Goal: Information Seeking & Learning: Learn about a topic

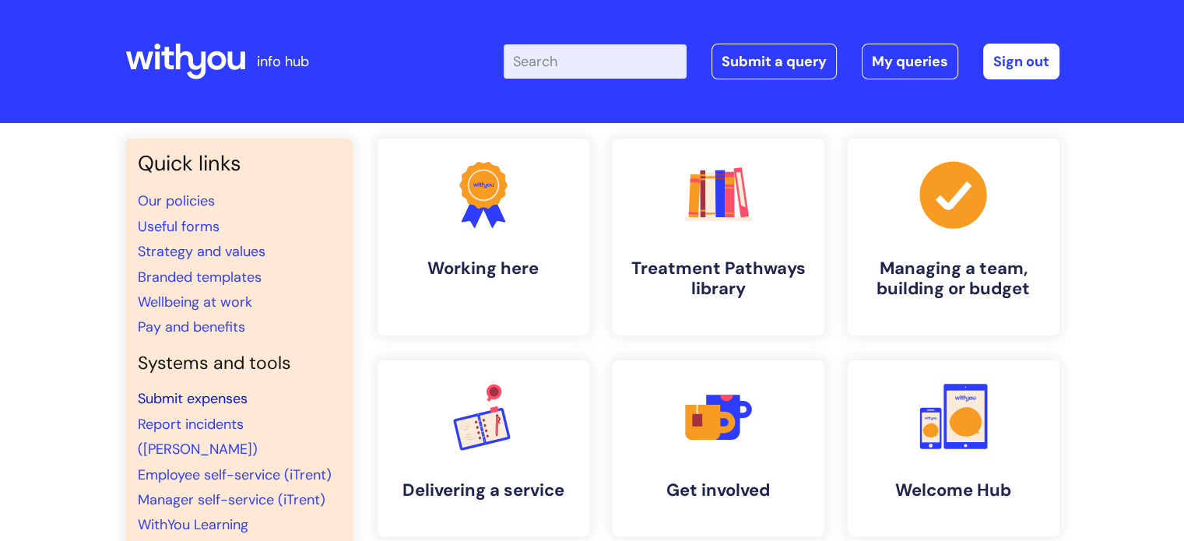
click at [166, 395] on link "Submit expenses" at bounding box center [193, 398] width 110 height 19
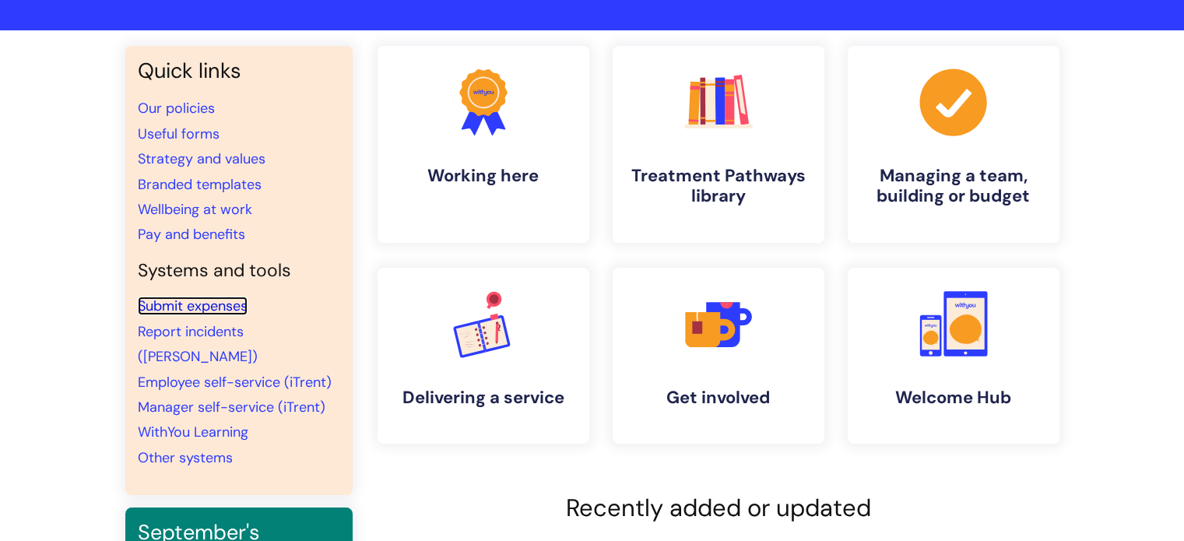
scroll to position [93, 0]
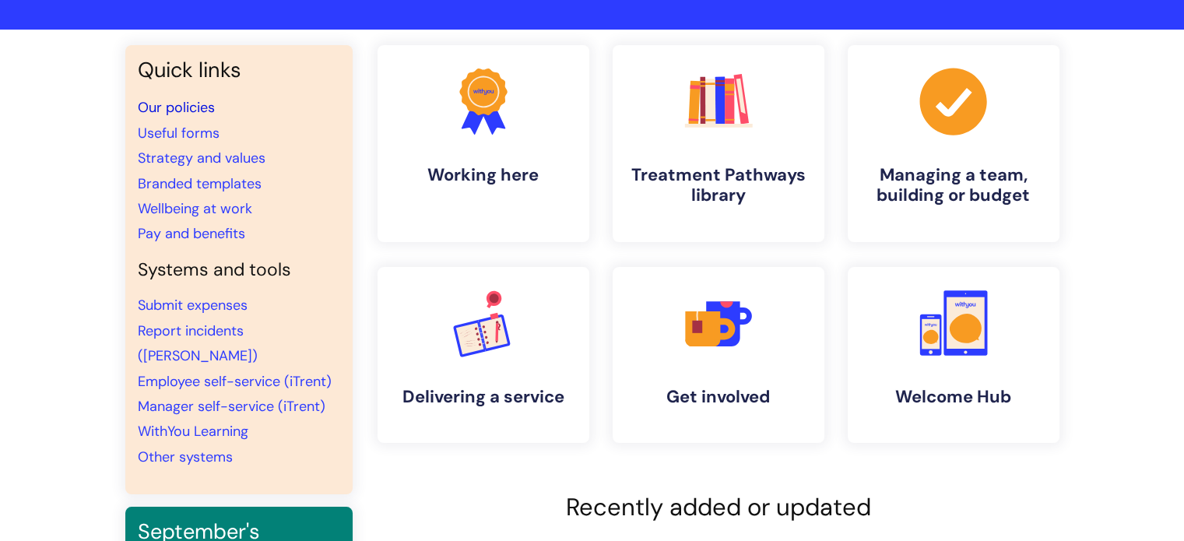
click at [177, 107] on link "Our policies" at bounding box center [176, 107] width 77 height 19
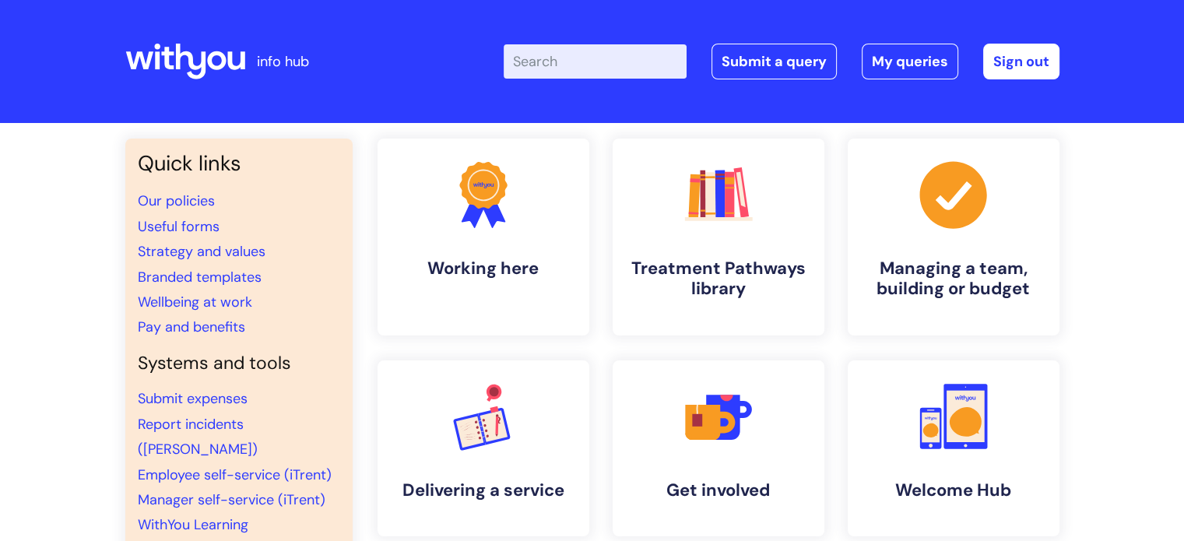
click at [565, 58] on input "Enter your search term here..." at bounding box center [595, 61] width 183 height 34
type input "expenses"
click button "Search" at bounding box center [0, 0] width 0 height 0
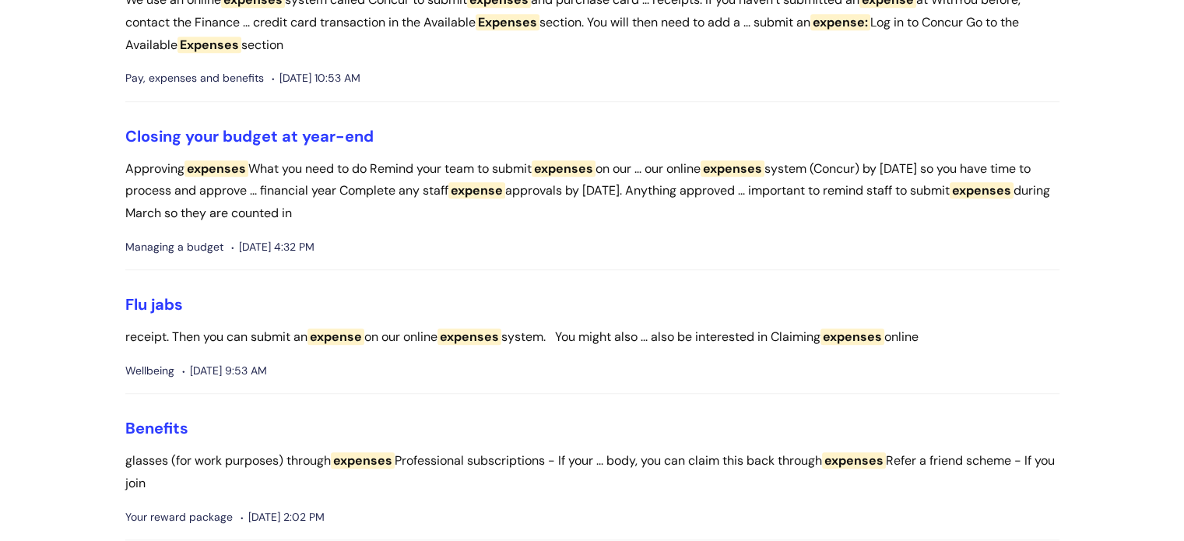
scroll to position [1115, 0]
click at [162, 303] on link "Flu jabs" at bounding box center [154, 304] width 58 height 20
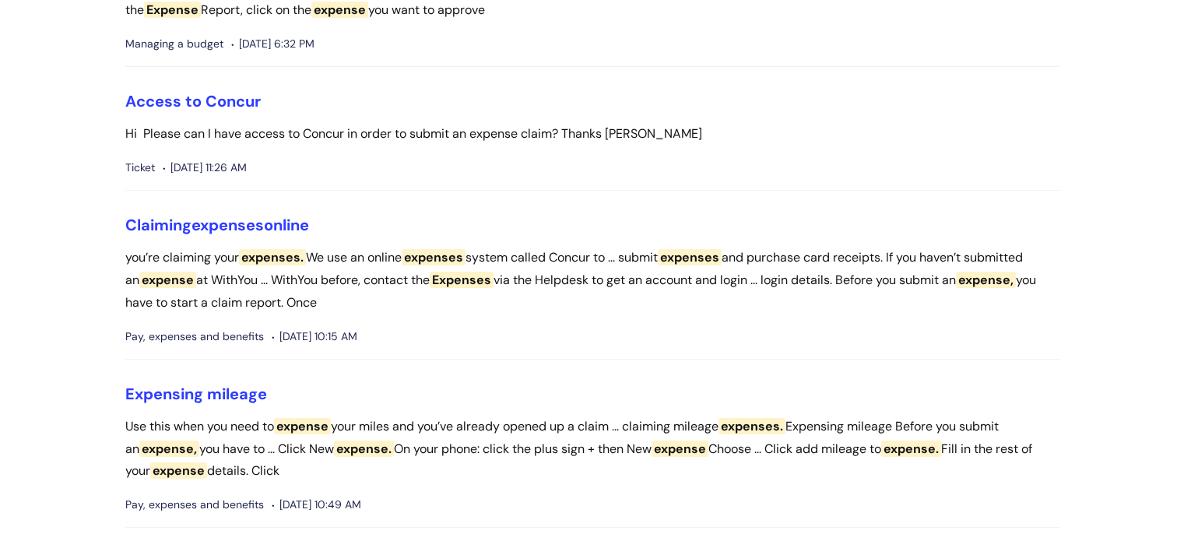
scroll to position [248, 0]
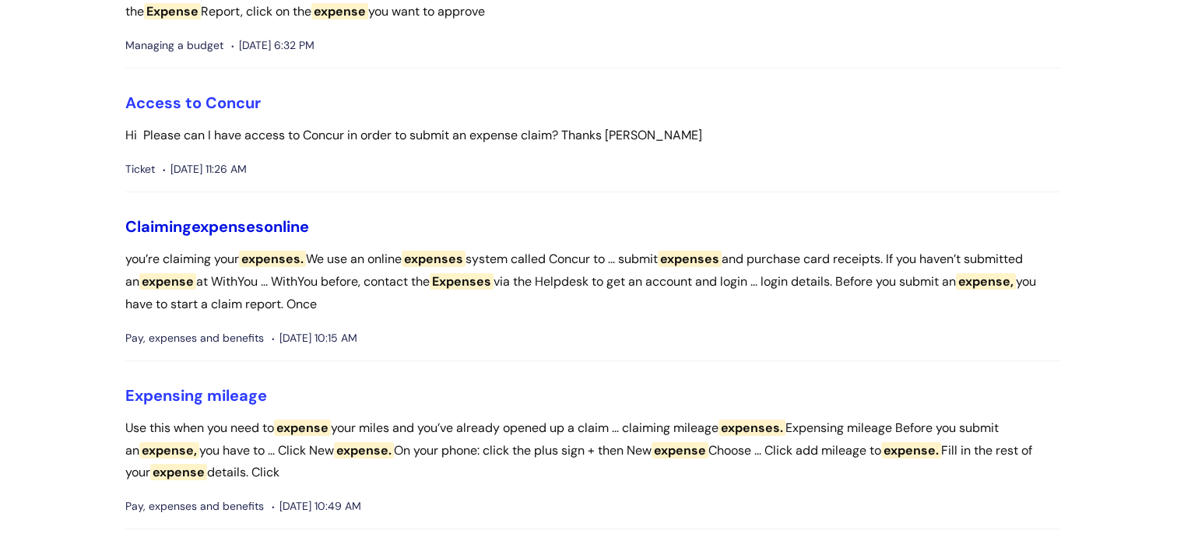
click at [280, 231] on link "Claiming expenses online" at bounding box center [217, 226] width 184 height 20
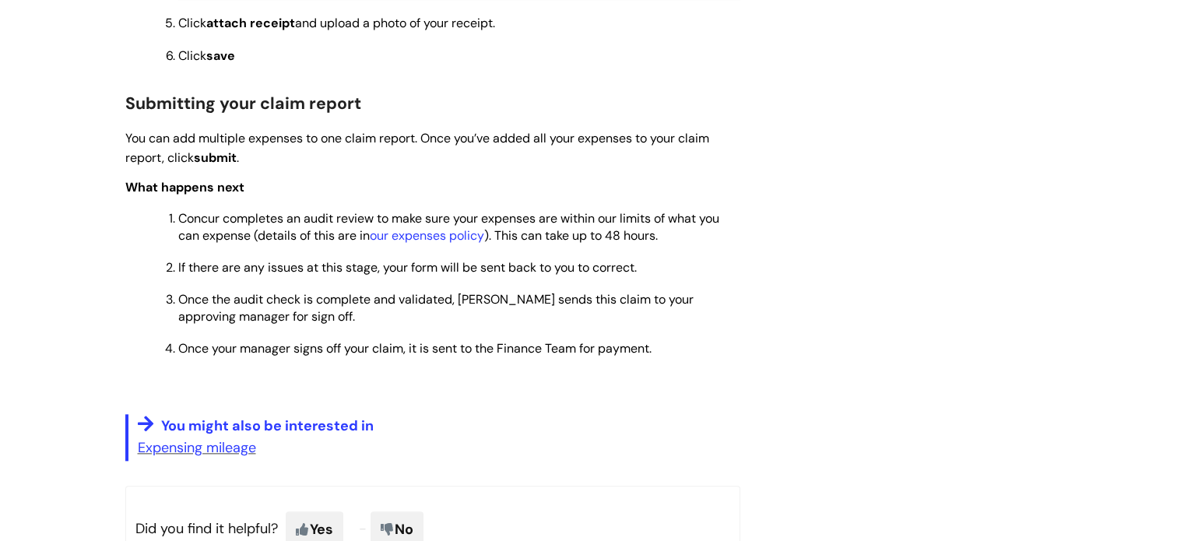
scroll to position [1647, 0]
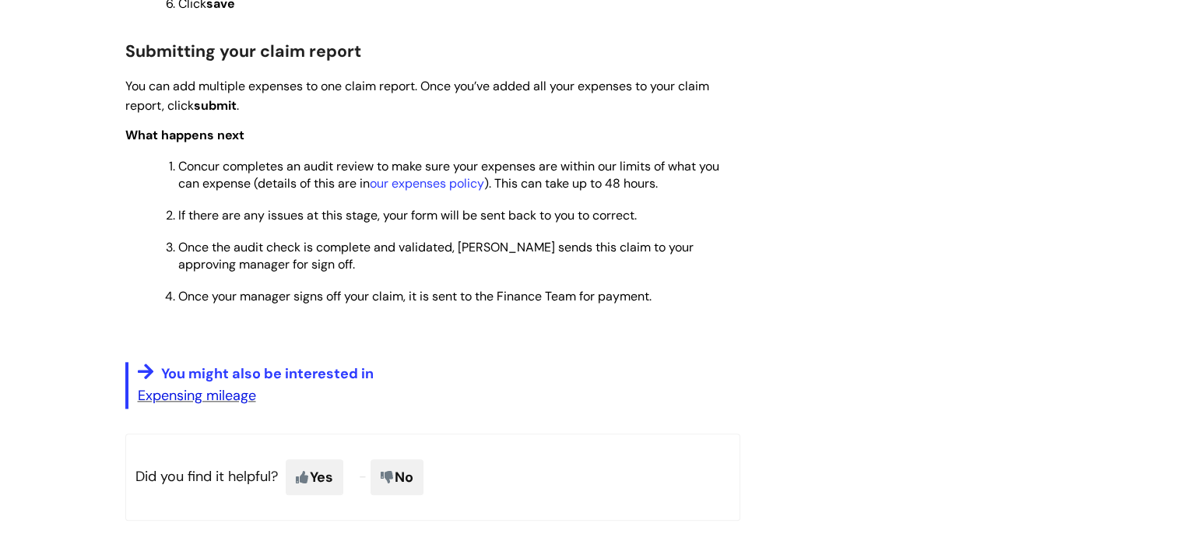
click at [189, 405] on link "Expensing mileage" at bounding box center [197, 395] width 118 height 19
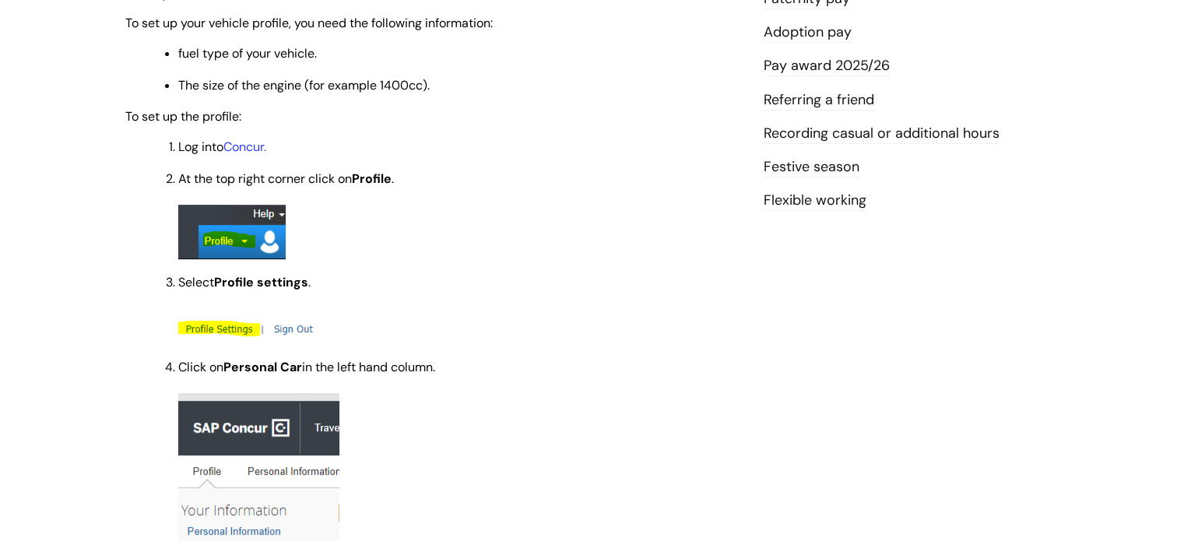
scroll to position [507, 0]
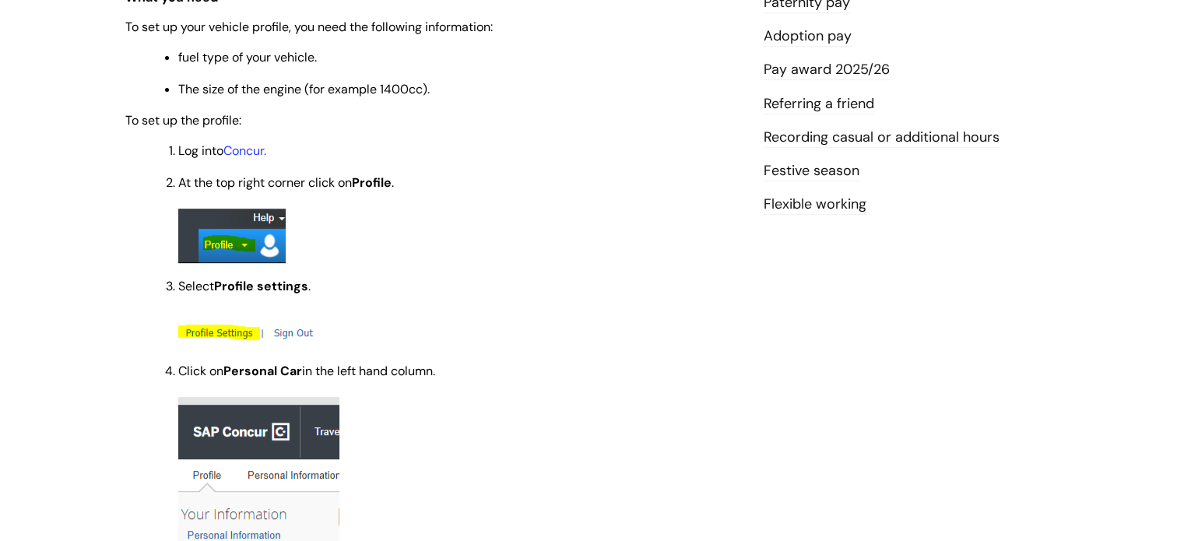
click at [831, 168] on link "Festive season" at bounding box center [812, 171] width 96 height 20
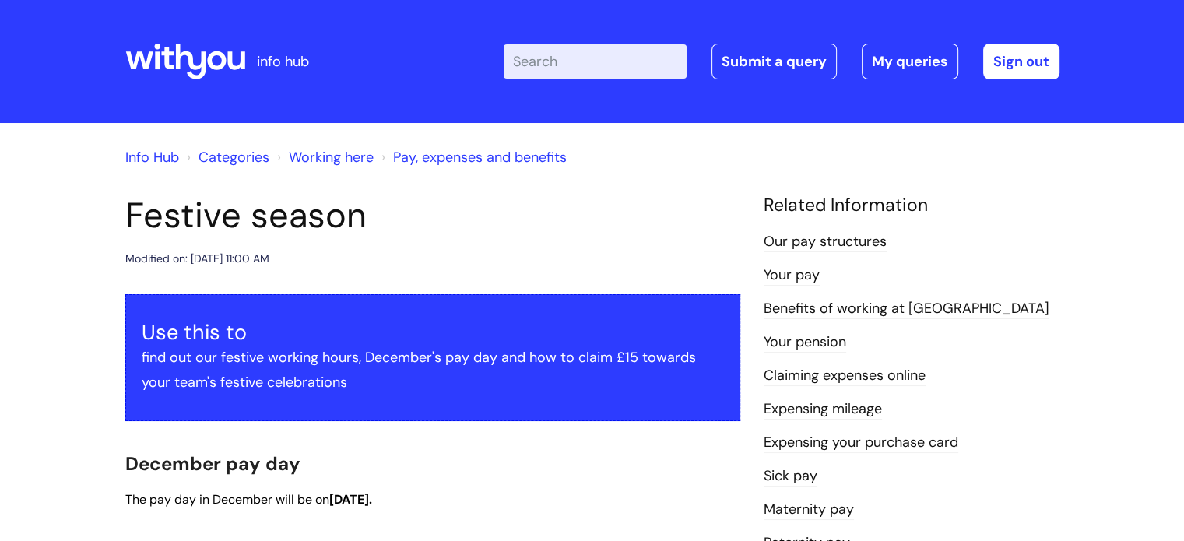
click at [557, 58] on input "Enter your search term here..." at bounding box center [595, 61] width 183 height 34
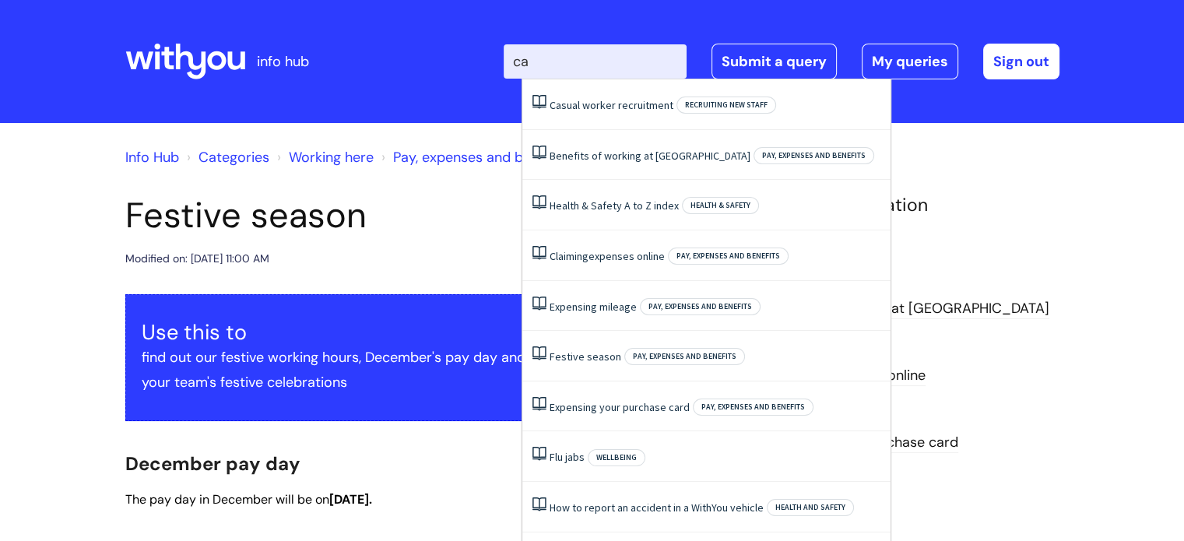
type input "c"
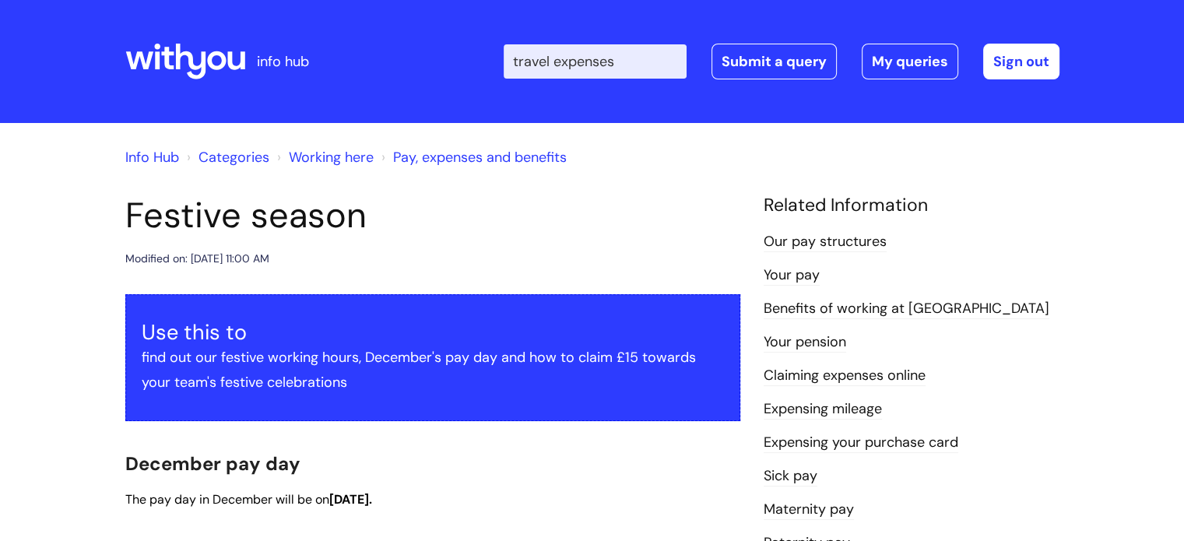
type input "travel expenses"
click button "Search" at bounding box center [0, 0] width 0 height 0
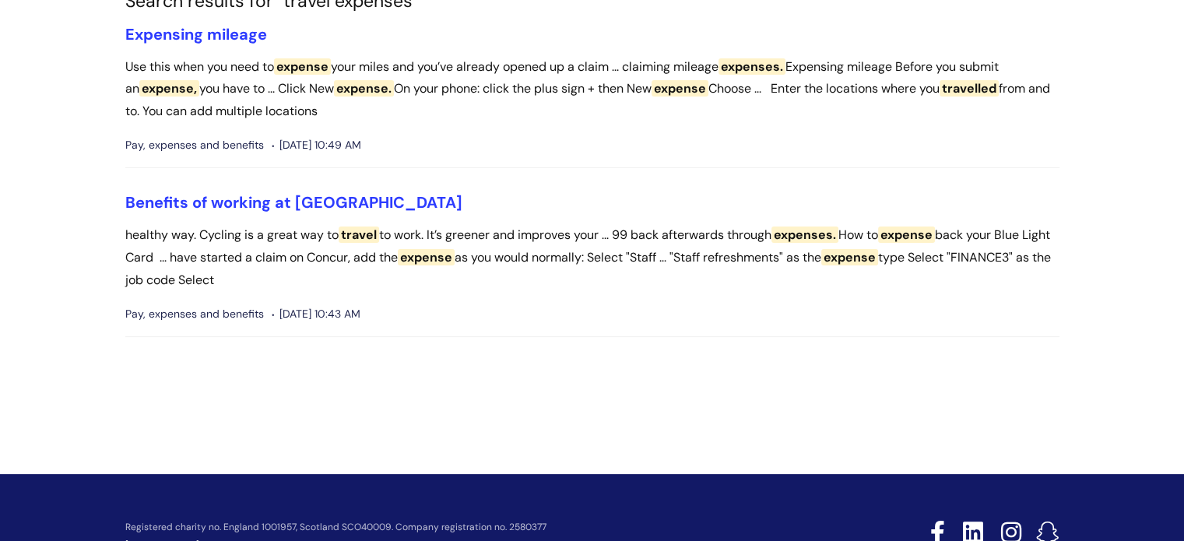
scroll to position [149, 0]
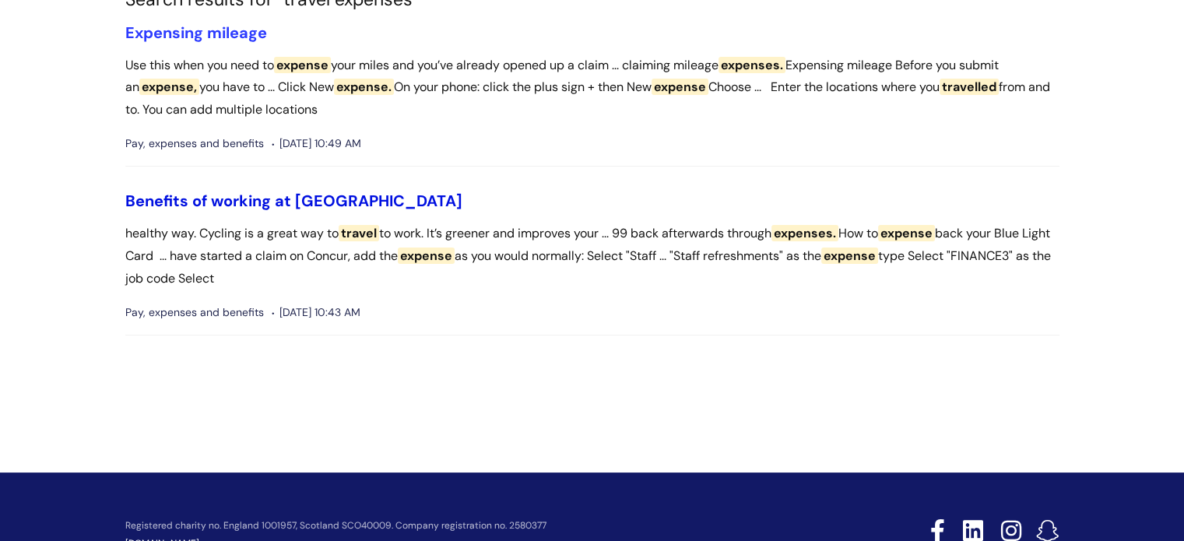
click at [276, 194] on link "Benefits of working at [GEOGRAPHIC_DATA]" at bounding box center [293, 201] width 337 height 20
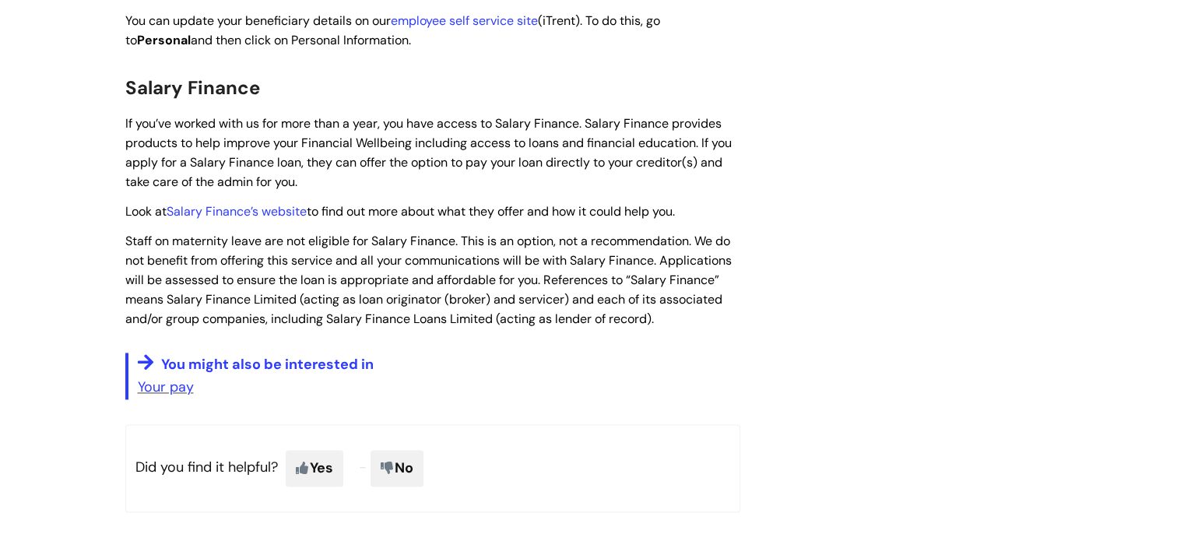
scroll to position [2223, 0]
